Goal: Find specific page/section: Find specific page/section

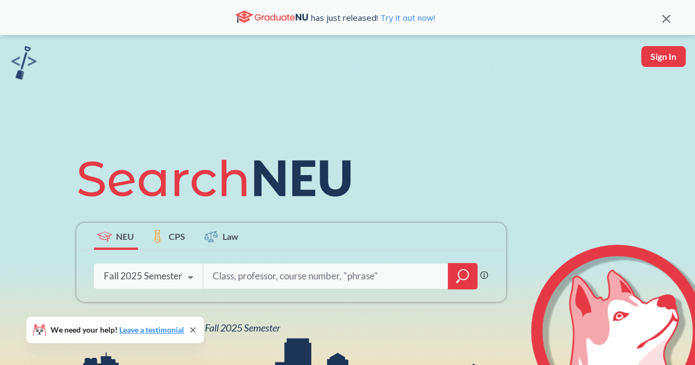
scroll to position [55, 0]
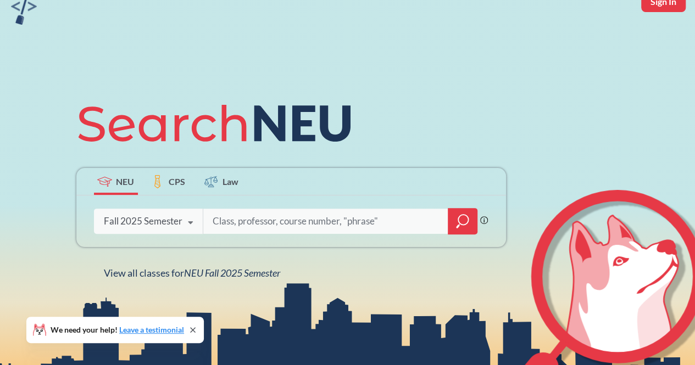
click at [187, 225] on icon at bounding box center [190, 223] width 21 height 31
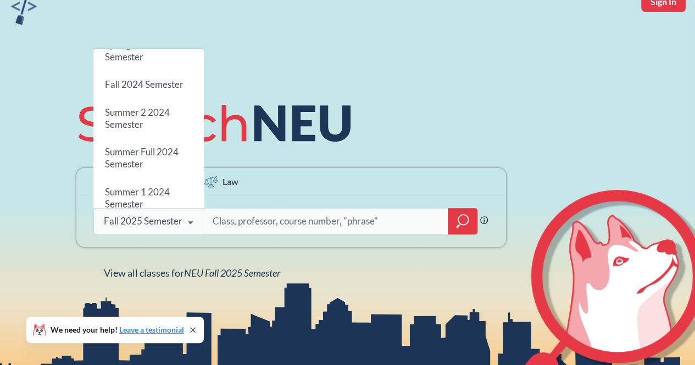
scroll to position [0, 0]
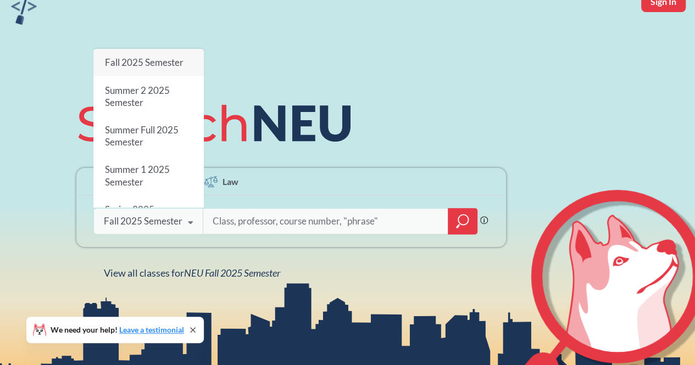
click at [132, 57] on span "Fall 2025 Semester" at bounding box center [143, 63] width 79 height 12
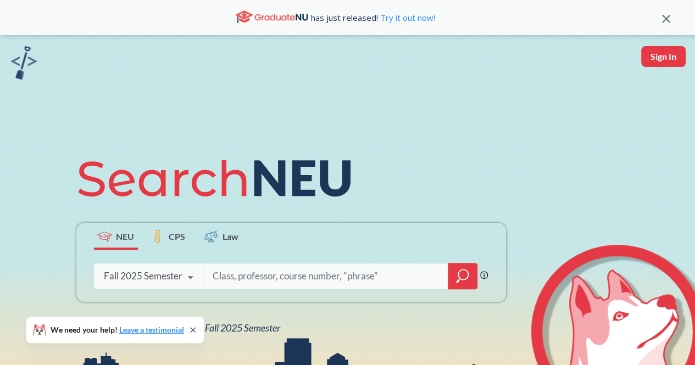
click at [167, 281] on div "Fall 2025 Semester" at bounding box center [143, 276] width 79 height 12
drag, startPoint x: 307, startPoint y: 80, endPoint x: 286, endPoint y: 98, distance: 28.0
click at [307, 76] on div "NEU CPS Law Phrase search guarantees the exact search appears in the results. E…" at bounding box center [347, 241] width 695 height 412
click at [192, 278] on icon at bounding box center [190, 278] width 21 height 31
click at [175, 288] on div "Fall 2025 Semester Fall 2025 Semester Summer 2 2025 Semester Summer Full 2025 S…" at bounding box center [148, 276] width 109 height 27
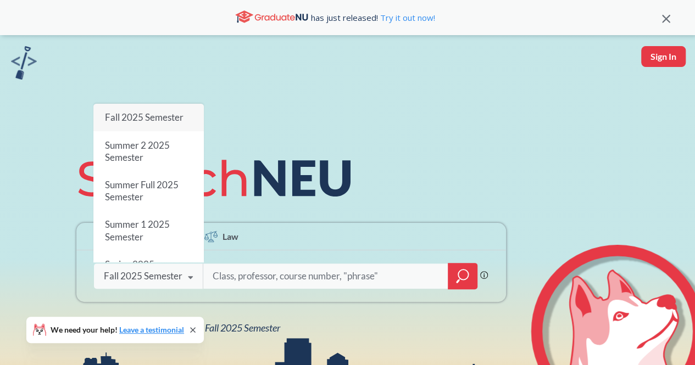
click at [247, 61] on div "NEU CPS Law Phrase search guarantees the exact search appears in the results. E…" at bounding box center [347, 241] width 695 height 412
